Goal: Check status: Check status

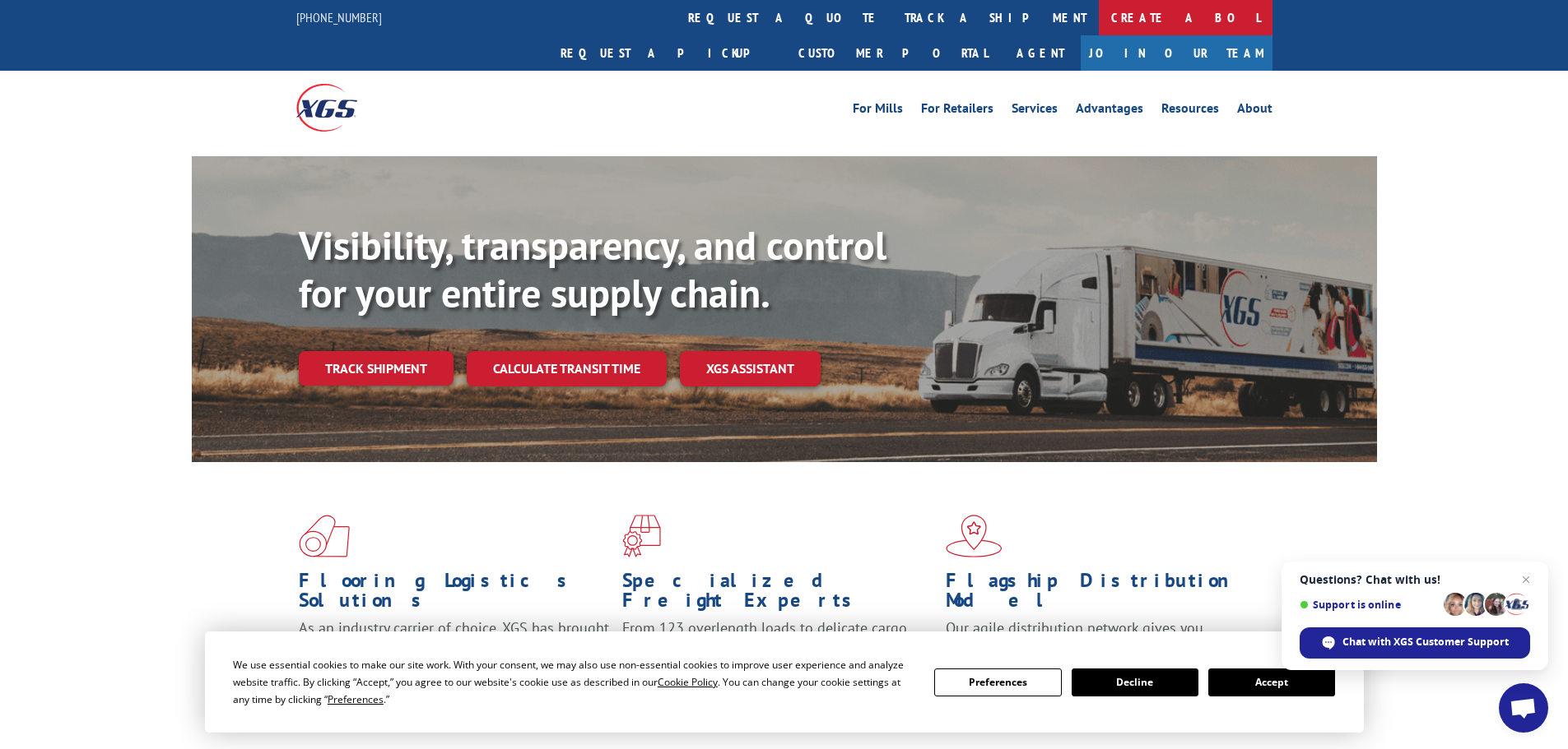
click at [1098, 23] on link "Create a BOL" at bounding box center [1185, 18] width 174 height 35
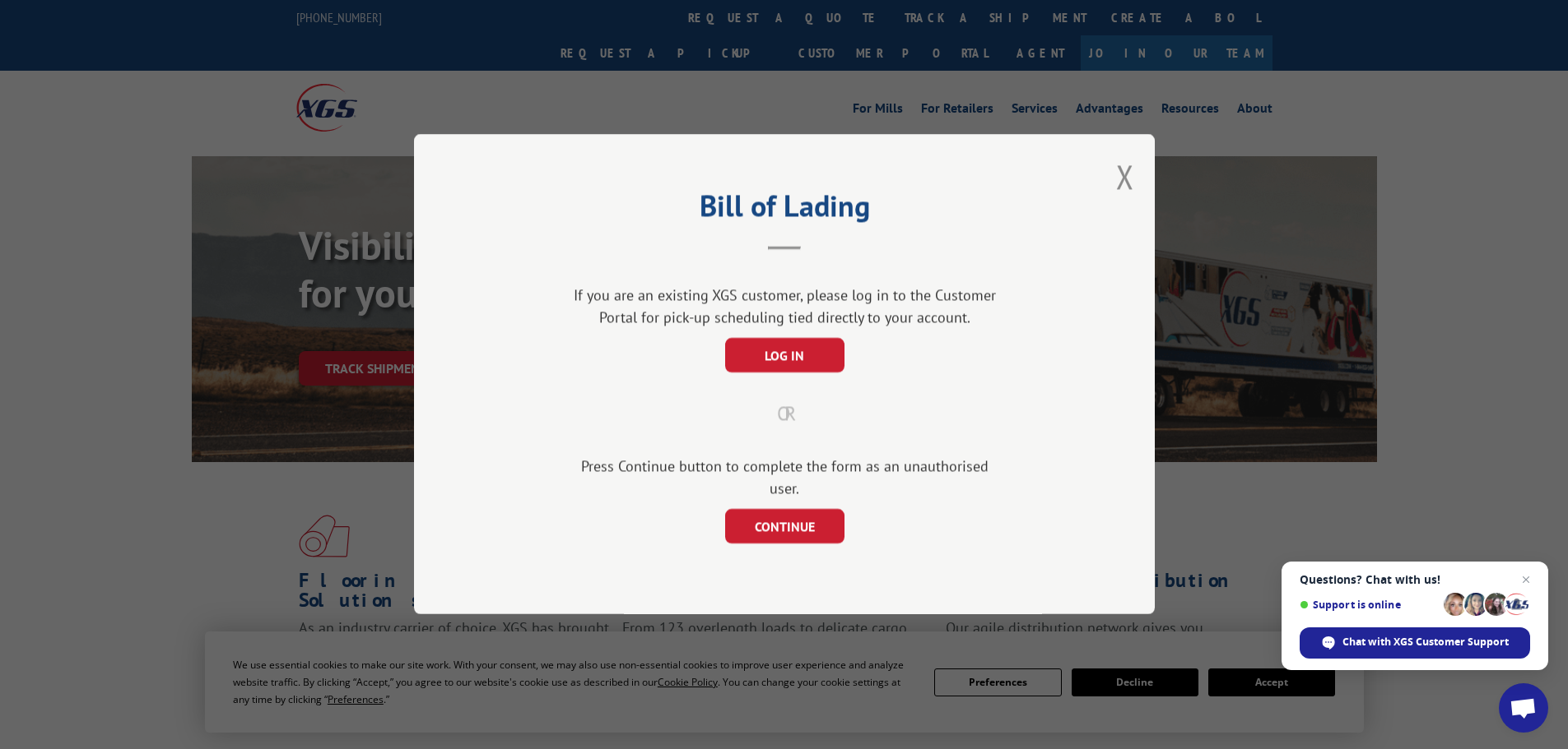
click at [760, 19] on div "Bill of Lading If you are an existing XGS customer, please log in to the Custom…" at bounding box center [784, 374] width 1568 height 749
click at [1123, 185] on button "Close modal" at bounding box center [1125, 176] width 18 height 43
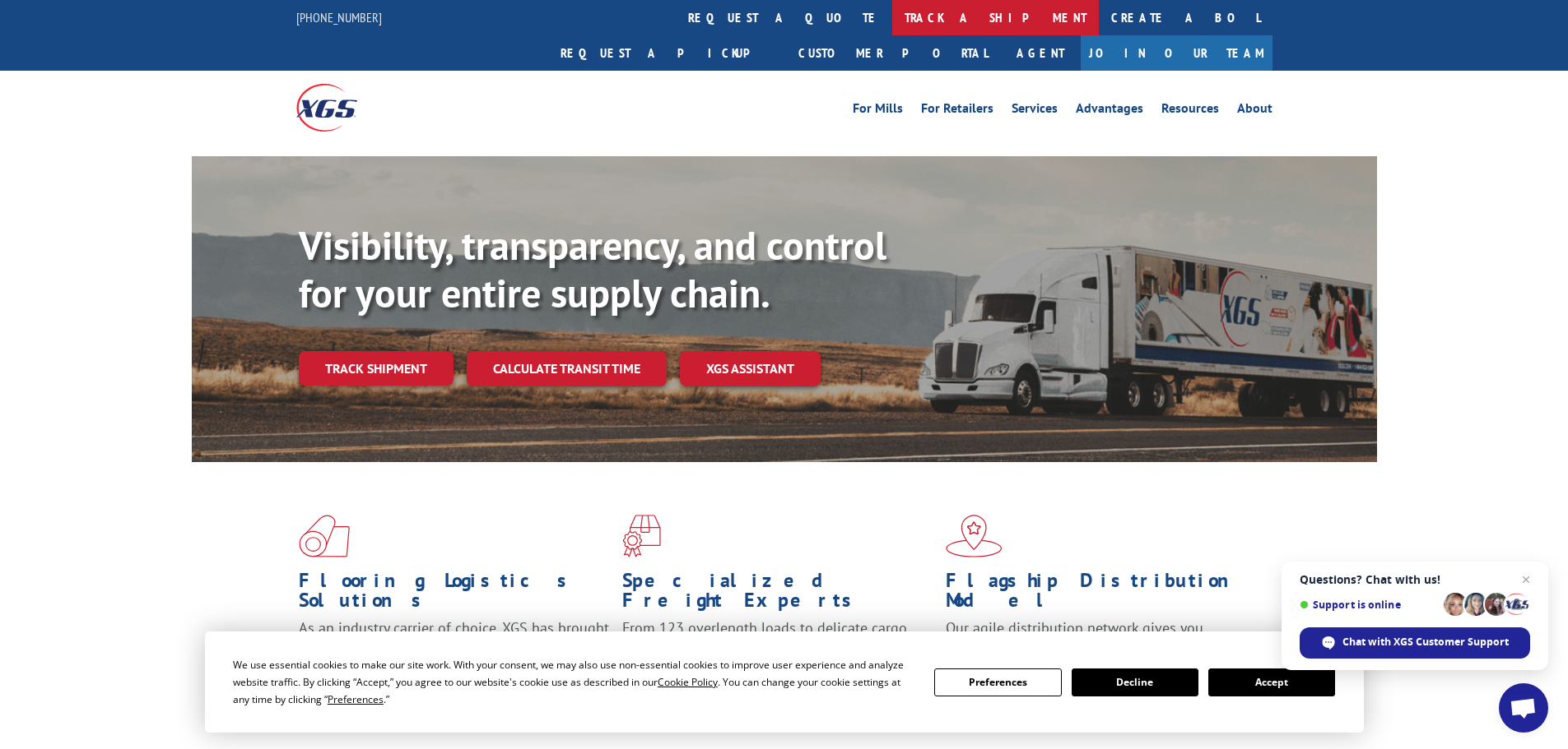
click at [892, 24] on link "track a shipment" at bounding box center [995, 18] width 206 height 35
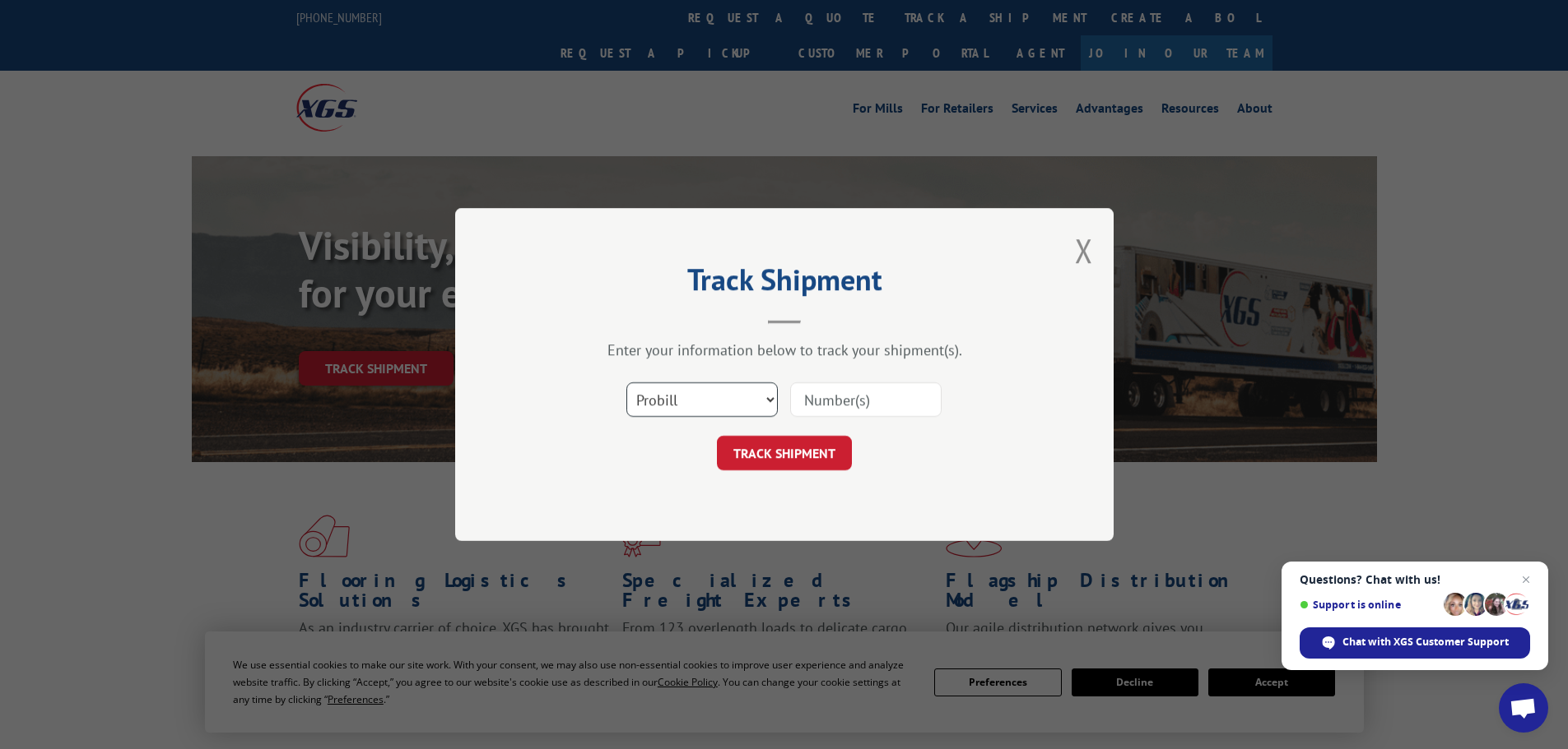
click at [732, 398] on select "Select category... Probill BOL PO" at bounding box center [702, 399] width 151 height 35
select select "bol"
click at [626, 382] on select "Select category... Probill BOL PO" at bounding box center [702, 399] width 151 height 35
click at [852, 407] on input at bounding box center [866, 399] width 151 height 35
paste input "5168193"
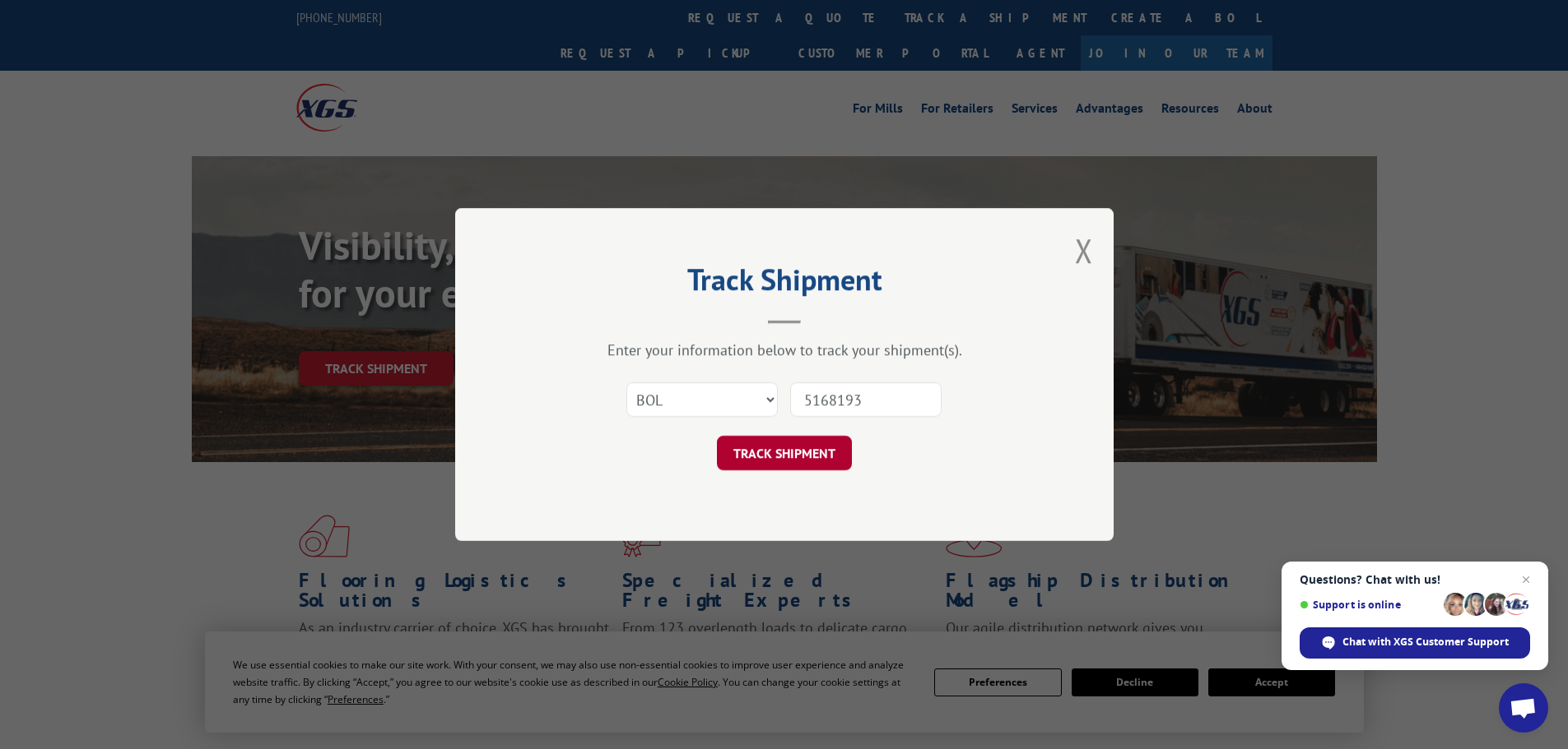
type input "5168193"
click at [808, 451] on button "TRACK SHIPMENT" at bounding box center [784, 452] width 135 height 35
